Goal: Task Accomplishment & Management: Manage account settings

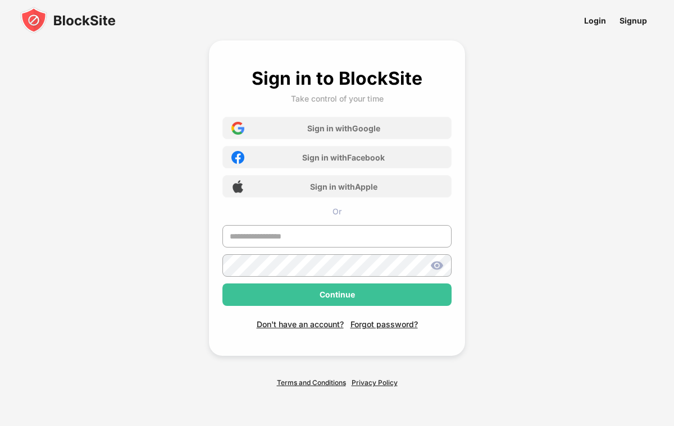
click at [102, 22] on img at bounding box center [68, 20] width 96 height 27
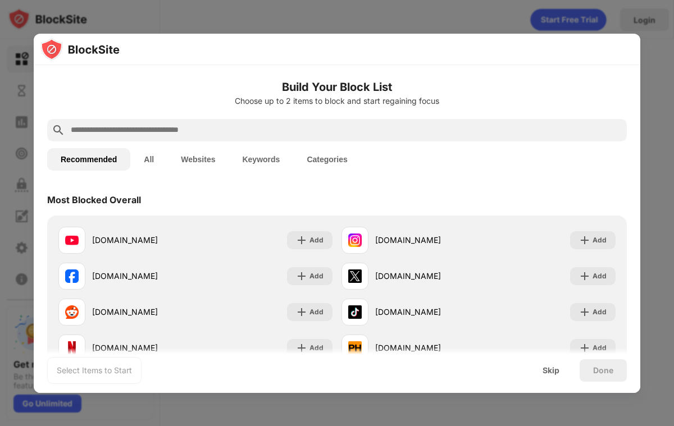
click at [400, 46] on div at bounding box center [337, 49] width 607 height 31
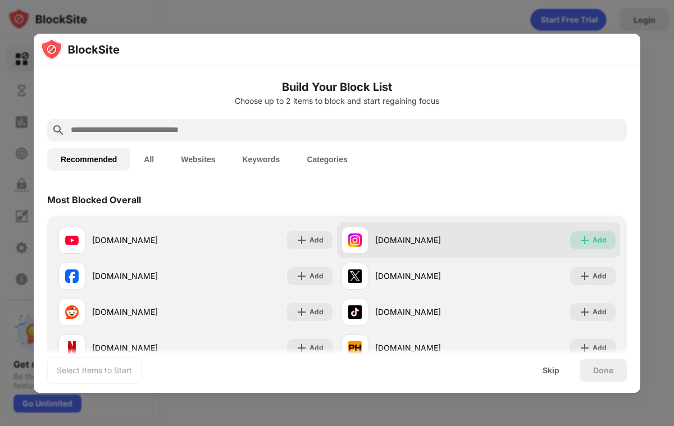
click at [610, 235] on div "Add" at bounding box center [593, 240] width 46 height 18
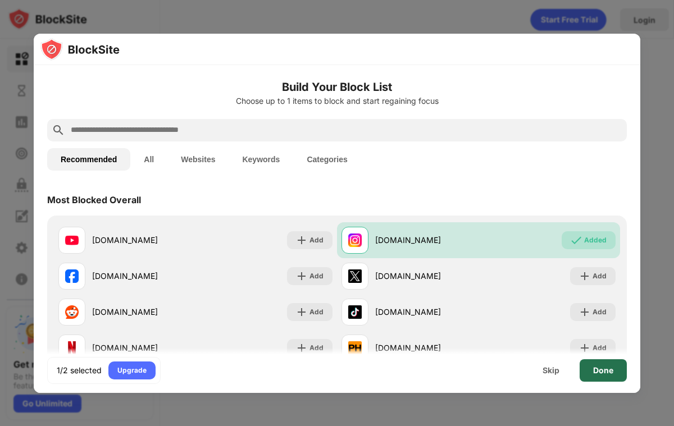
click at [600, 372] on div "Done" at bounding box center [603, 370] width 20 height 9
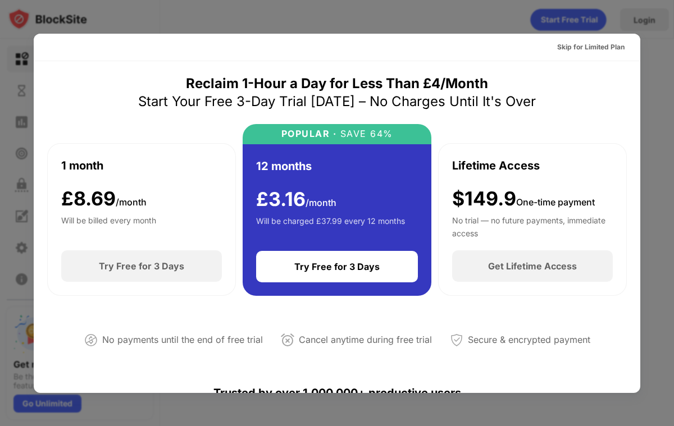
click at [655, 149] on div at bounding box center [337, 213] width 674 height 426
click at [655, 171] on div at bounding box center [337, 213] width 674 height 426
click at [612, 48] on div "Skip for Limited Plan" at bounding box center [590, 47] width 67 height 11
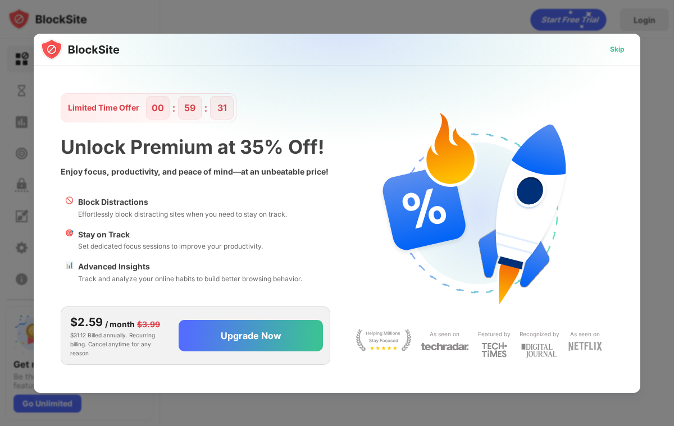
click at [614, 47] on div "Skip" at bounding box center [617, 49] width 15 height 11
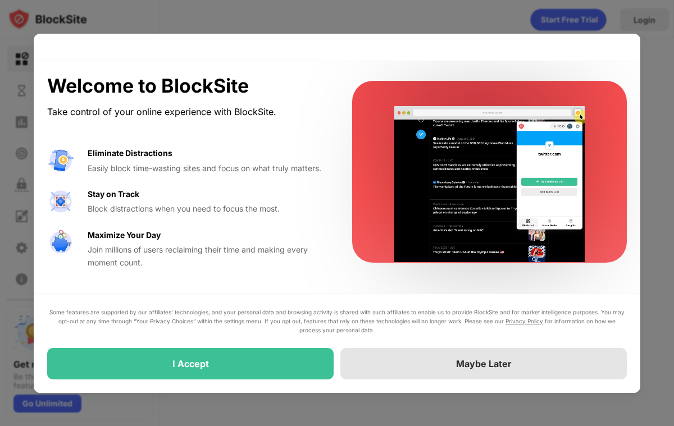
click at [392, 362] on div "Maybe Later" at bounding box center [483, 363] width 287 height 31
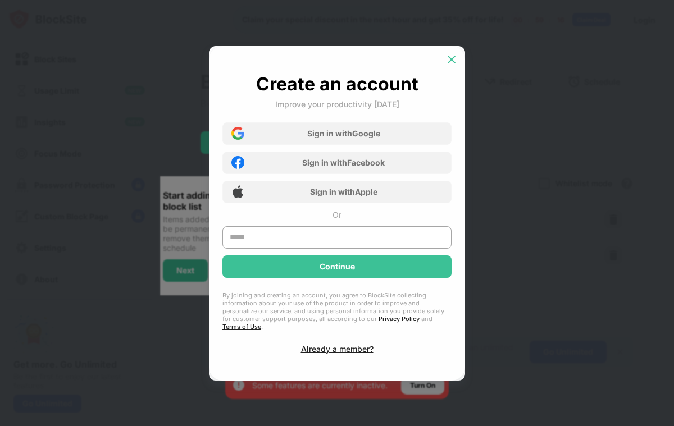
click at [456, 56] on div at bounding box center [452, 60] width 18 height 18
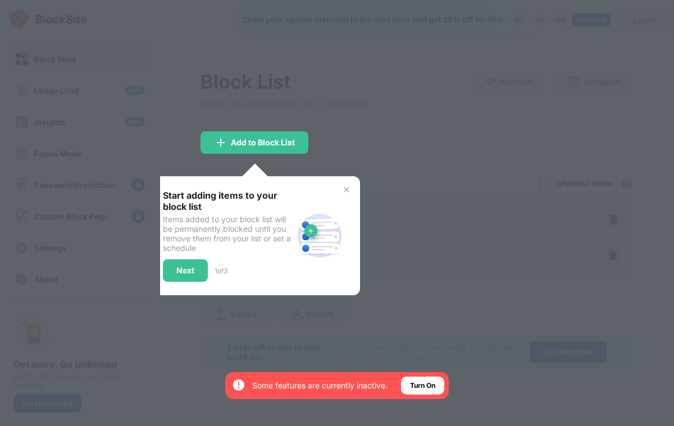
click at [349, 192] on img at bounding box center [346, 189] width 9 height 9
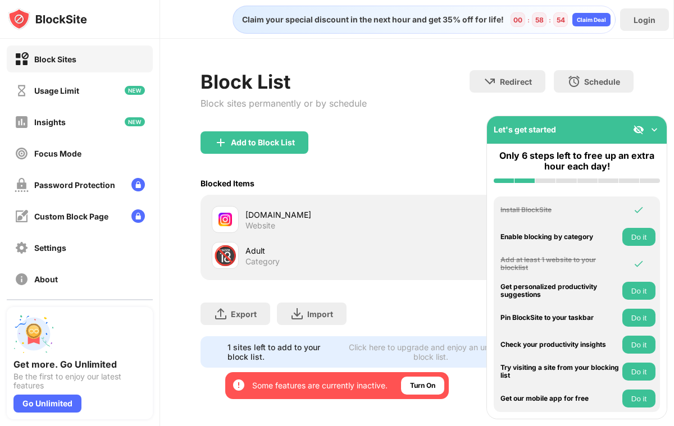
click at [658, 126] on img at bounding box center [654, 129] width 11 height 11
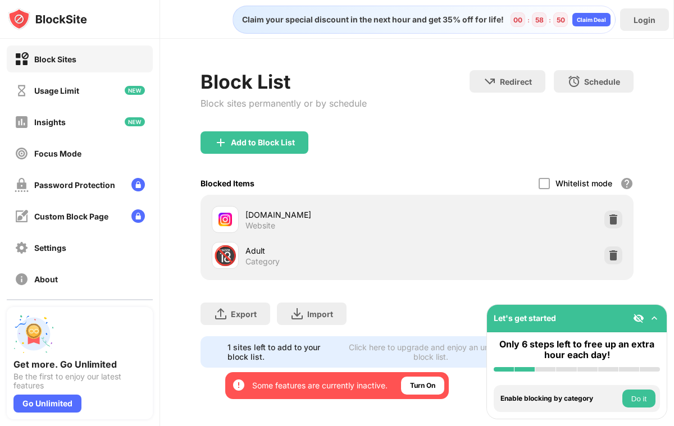
click at [634, 402] on button "Do it" at bounding box center [639, 399] width 33 height 18
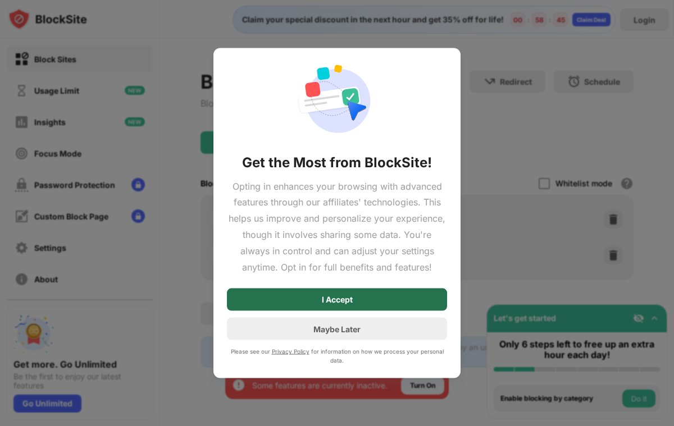
click at [415, 293] on div "I Accept" at bounding box center [337, 300] width 220 height 22
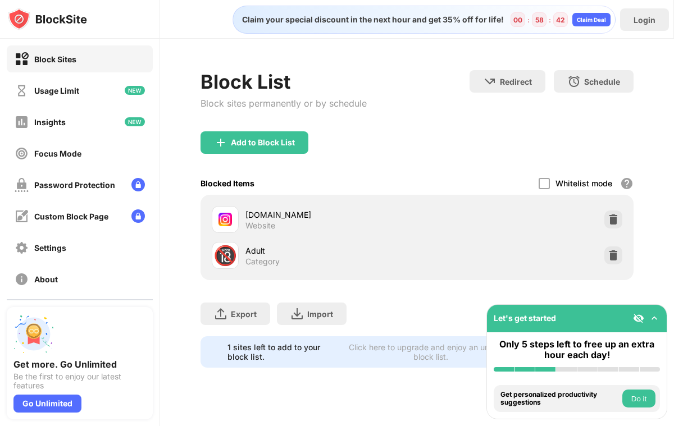
click at [628, 399] on button "Do it" at bounding box center [639, 399] width 33 height 18
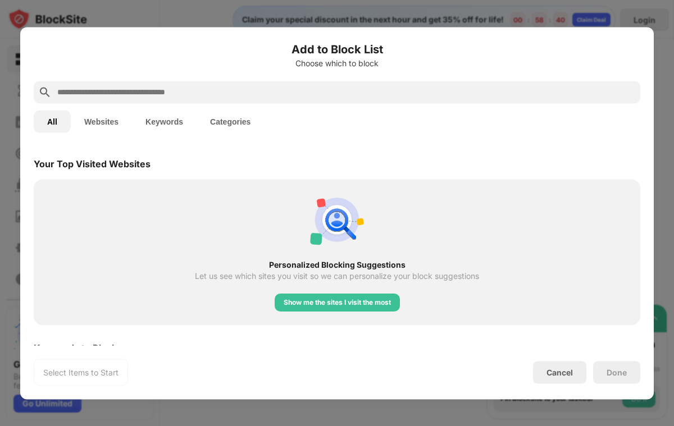
scroll to position [391, 0]
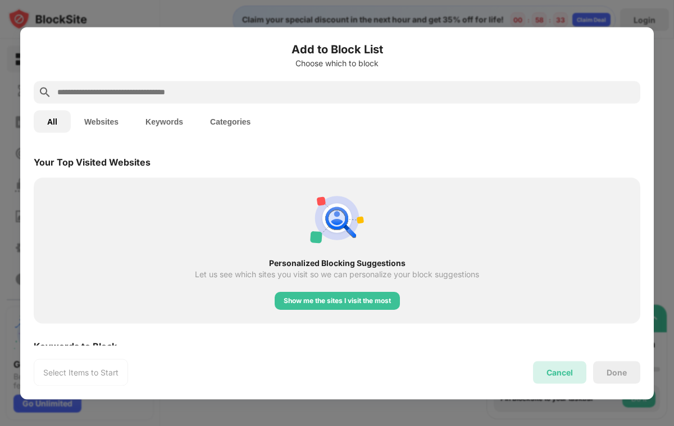
click at [565, 374] on div "Cancel" at bounding box center [560, 373] width 26 height 10
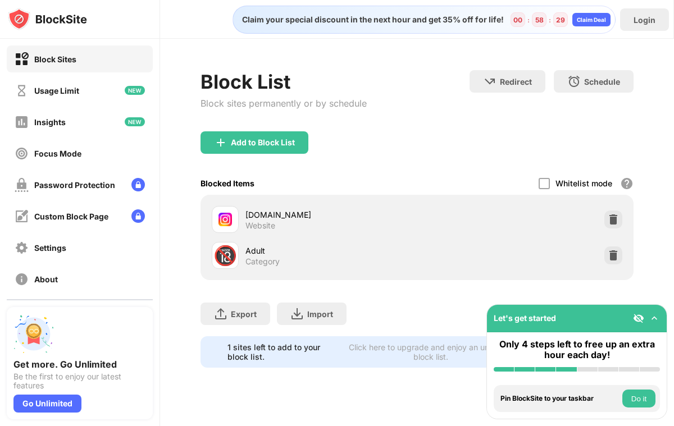
click at [255, 249] on div "Adult" at bounding box center [332, 251] width 172 height 12
click at [281, 206] on div "instagram.com Website" at bounding box center [315, 219] width 206 height 27
click at [281, 211] on div "[DOMAIN_NAME]" at bounding box center [332, 215] width 172 height 12
click at [542, 186] on div at bounding box center [544, 183] width 11 height 11
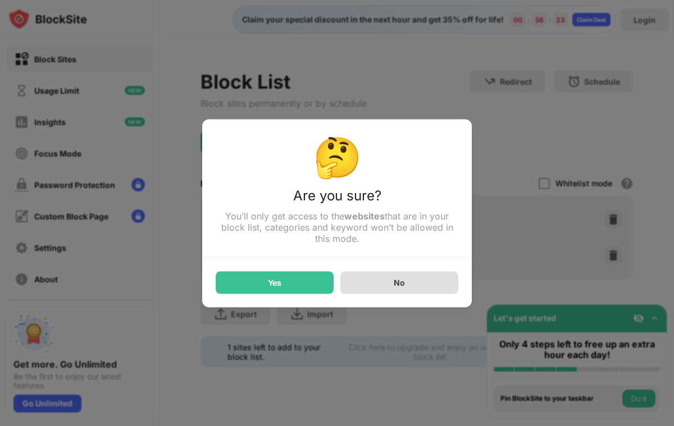
click at [412, 290] on div "No" at bounding box center [399, 282] width 118 height 22
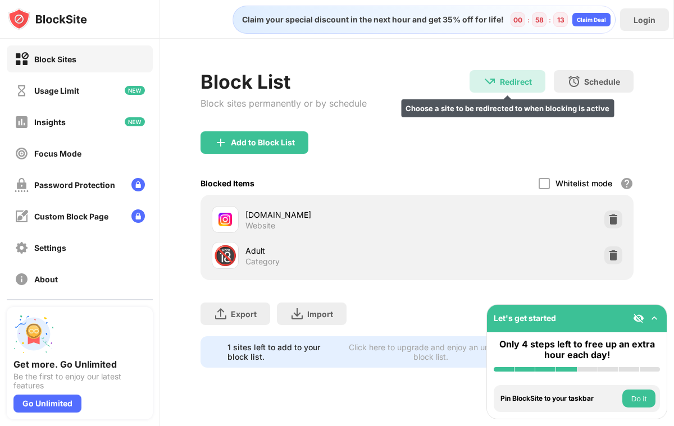
click at [516, 78] on div "Redirect" at bounding box center [516, 82] width 32 height 10
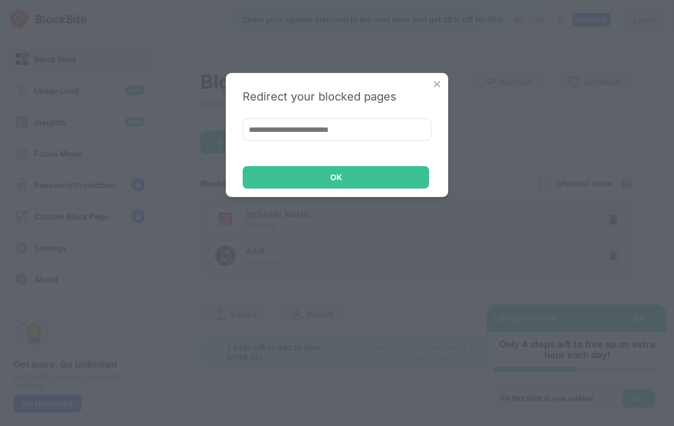
click at [432, 80] on img at bounding box center [437, 84] width 11 height 11
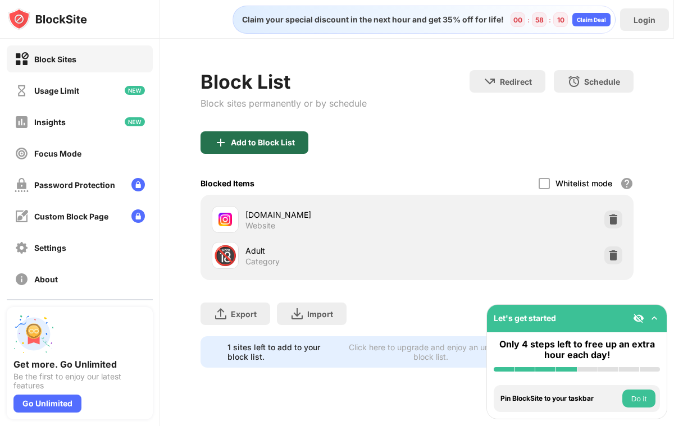
click at [278, 146] on div "Add to Block List" at bounding box center [263, 142] width 64 height 9
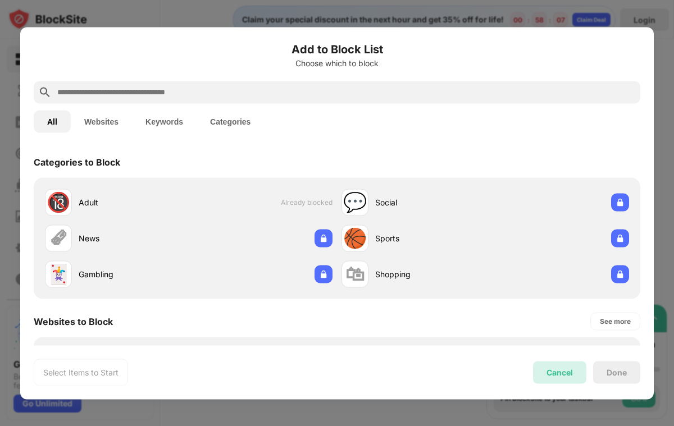
click at [554, 373] on div "Cancel" at bounding box center [560, 373] width 26 height 10
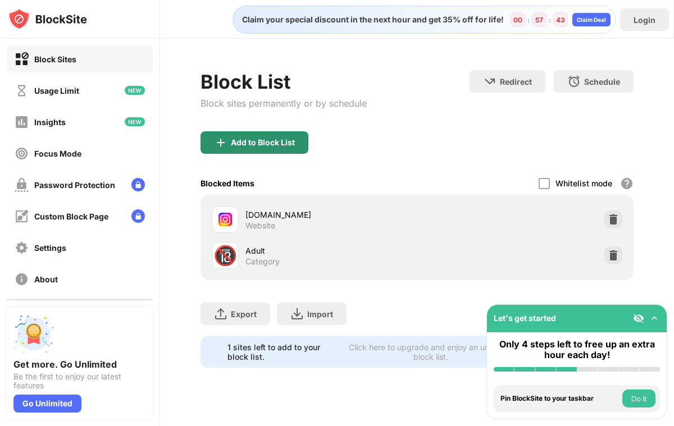
click at [276, 142] on div "Add to Block List" at bounding box center [263, 142] width 64 height 9
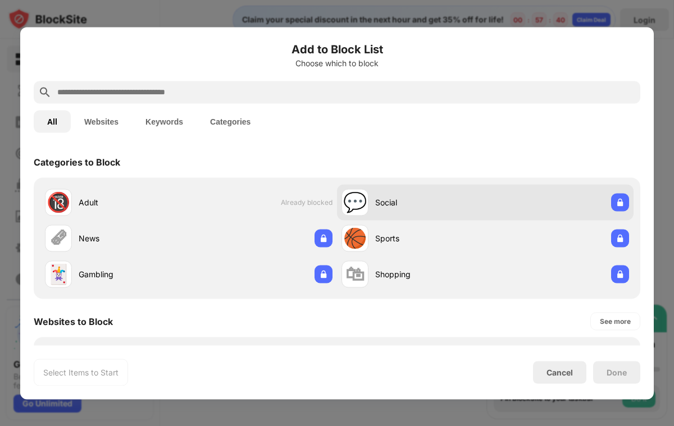
click at [410, 214] on div "💬 Social" at bounding box center [414, 202] width 144 height 27
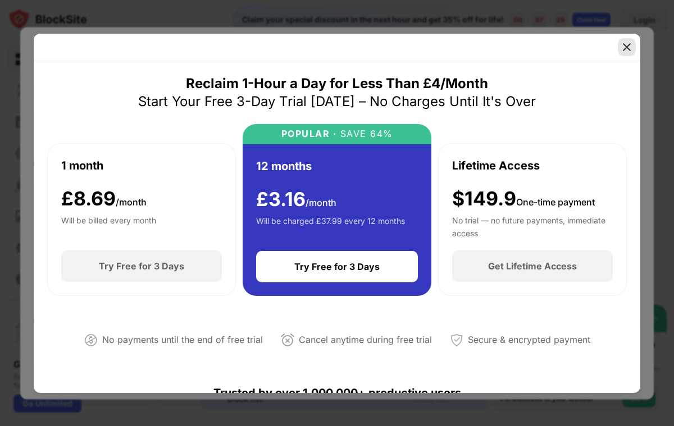
click at [630, 45] on img at bounding box center [626, 47] width 11 height 11
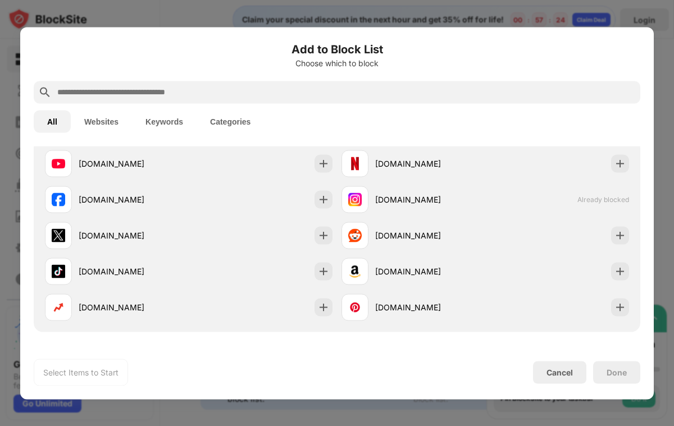
scroll to position [200, 0]
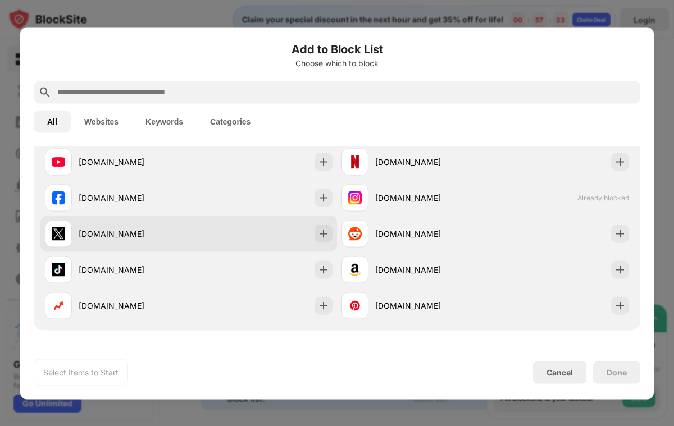
click at [269, 228] on div "[DOMAIN_NAME]" at bounding box center [188, 234] width 297 height 36
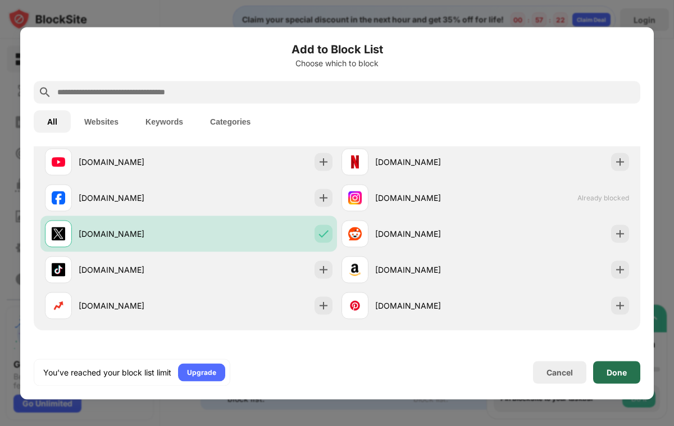
click at [623, 366] on div "Done" at bounding box center [616, 372] width 47 height 22
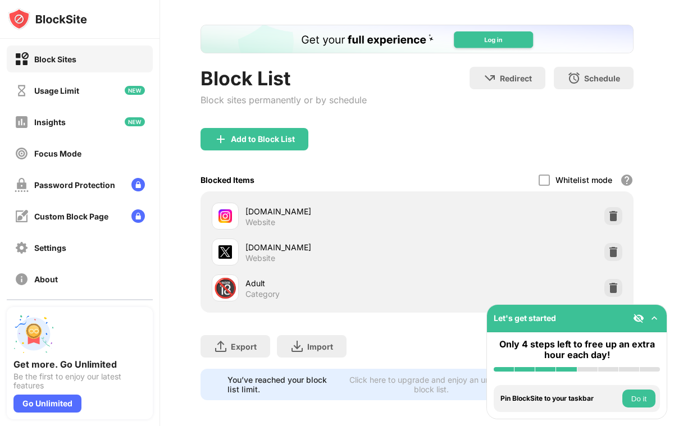
scroll to position [51, 0]
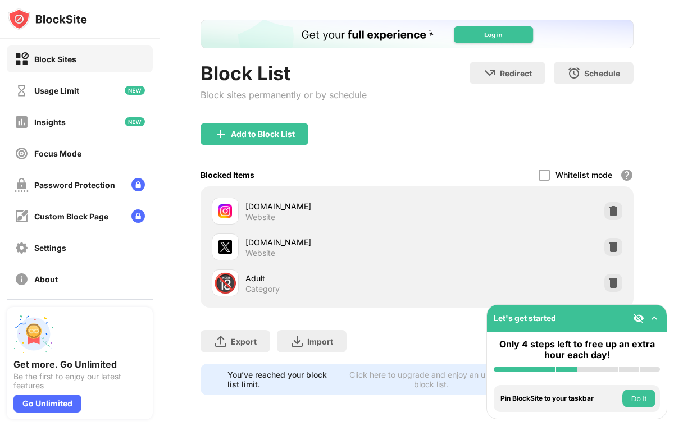
click at [638, 403] on button "Do it" at bounding box center [639, 399] width 33 height 18
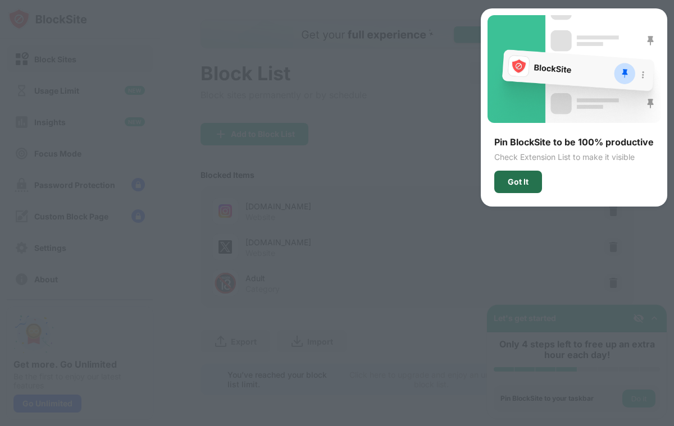
click at [515, 179] on div "Got It" at bounding box center [518, 182] width 21 height 9
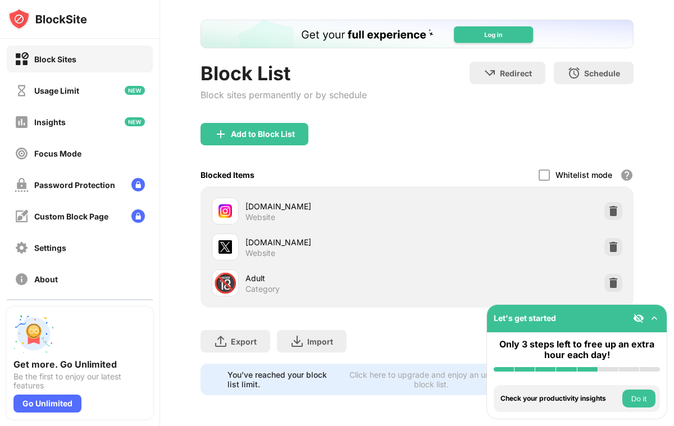
click at [637, 406] on button "Do it" at bounding box center [639, 399] width 33 height 18
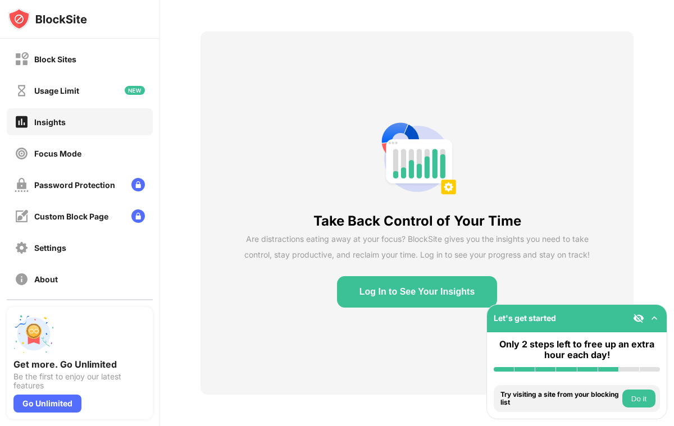
click at [643, 399] on button "Do it" at bounding box center [639, 399] width 33 height 18
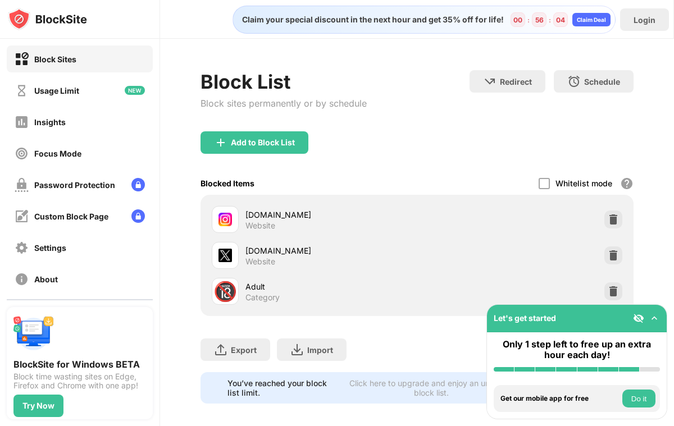
click at [503, 129] on div "Block List Block sites permanently or by schedule Redirect Choose a site to be …" at bounding box center [417, 100] width 433 height 61
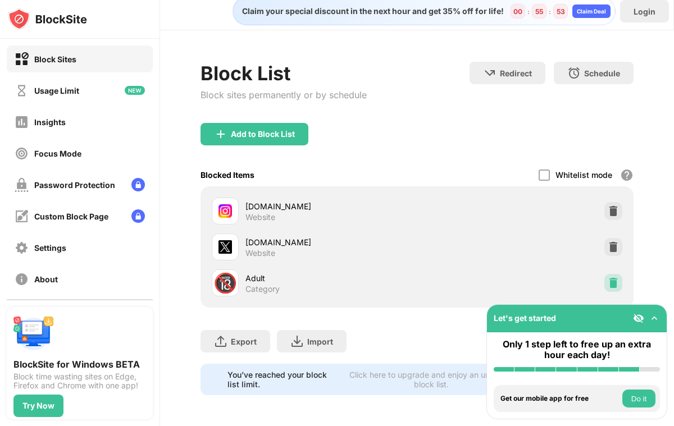
click at [611, 282] on img at bounding box center [613, 283] width 11 height 11
